Goal: Task Accomplishment & Management: Manage account settings

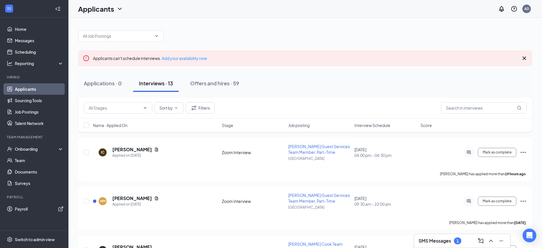
click at [473, 242] on div "SMS Messages 1" at bounding box center [462, 240] width 87 height 9
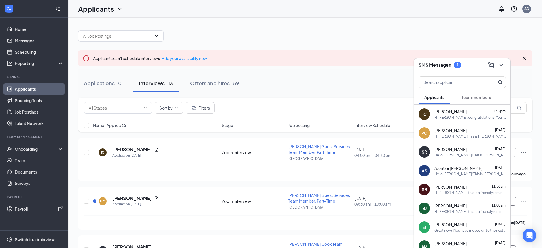
click at [476, 95] on span "Team members" at bounding box center [476, 97] width 29 height 5
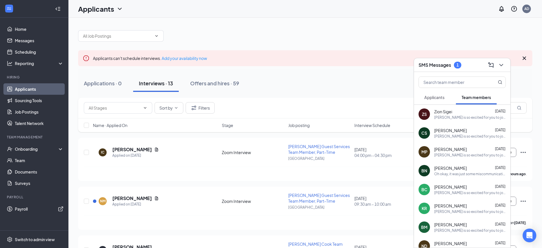
click at [439, 94] on button "Applicants" at bounding box center [435, 97] width 32 height 14
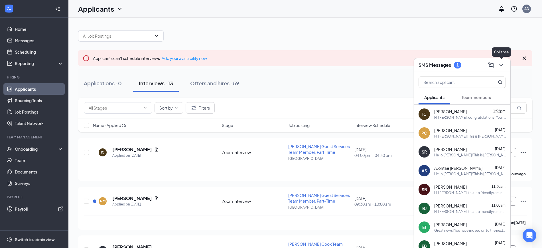
click at [504, 68] on icon "ChevronDown" at bounding box center [501, 65] width 7 height 7
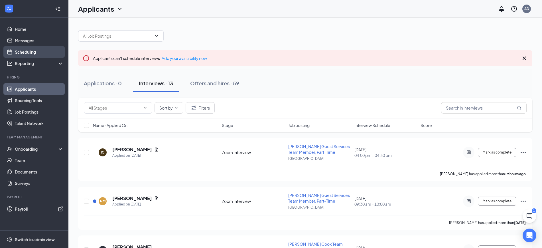
click at [30, 52] on link "Scheduling" at bounding box center [39, 51] width 49 height 11
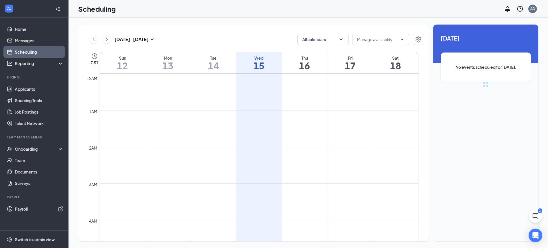
scroll to position [280, 0]
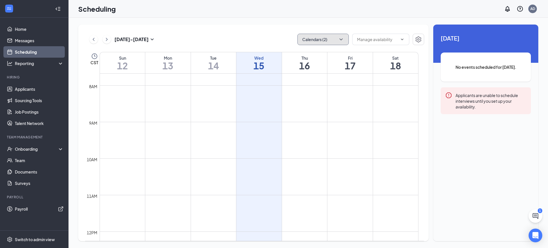
click at [340, 37] on icon "ChevronDown" at bounding box center [341, 40] width 6 height 6
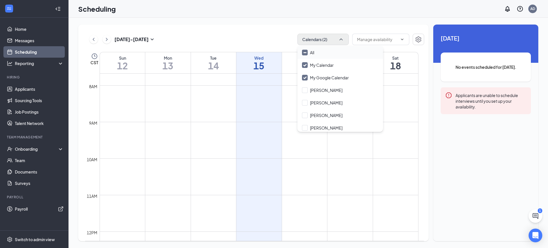
click at [304, 52] on input "All" at bounding box center [308, 53] width 12 height 6
checkbox input "true"
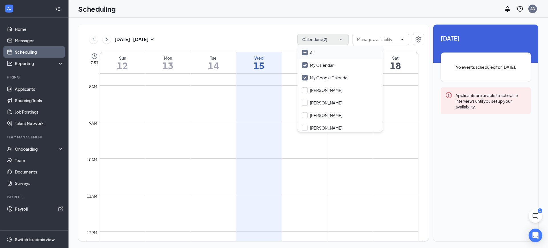
checkbox input "true"
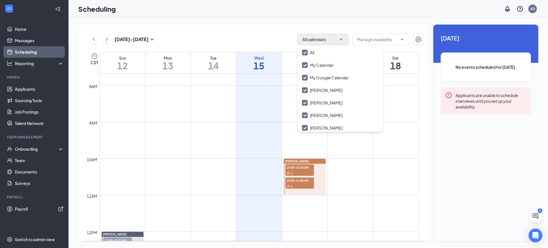
click at [264, 31] on div "[DATE] - [DATE] All calendars CST Sun 12 Mon 13 Tue 14 Wed 15 Thu 16 Fri 17 Sat…" at bounding box center [253, 133] width 350 height 217
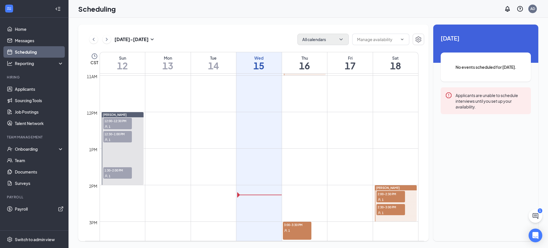
scroll to position [387, 0]
